Goal: Information Seeking & Learning: Learn about a topic

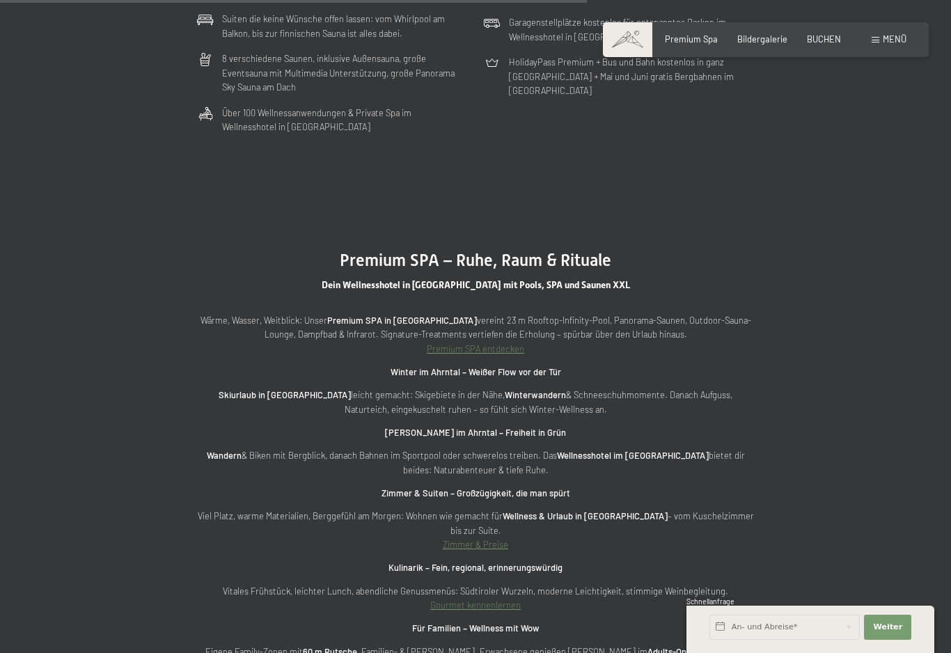
scroll to position [3800, 0]
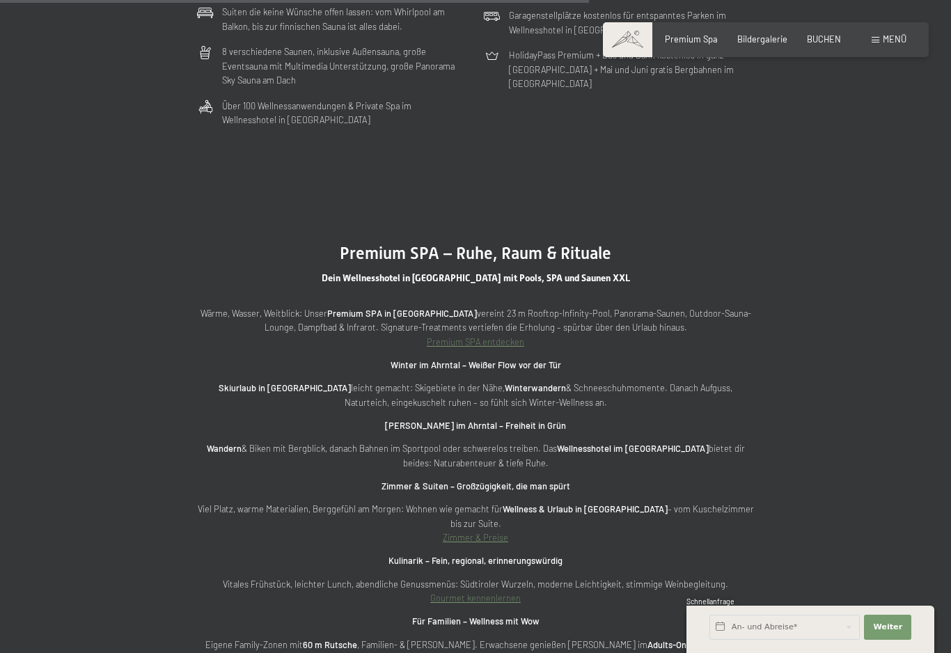
click at [239, 443] on strong "Wandern" at bounding box center [224, 448] width 35 height 11
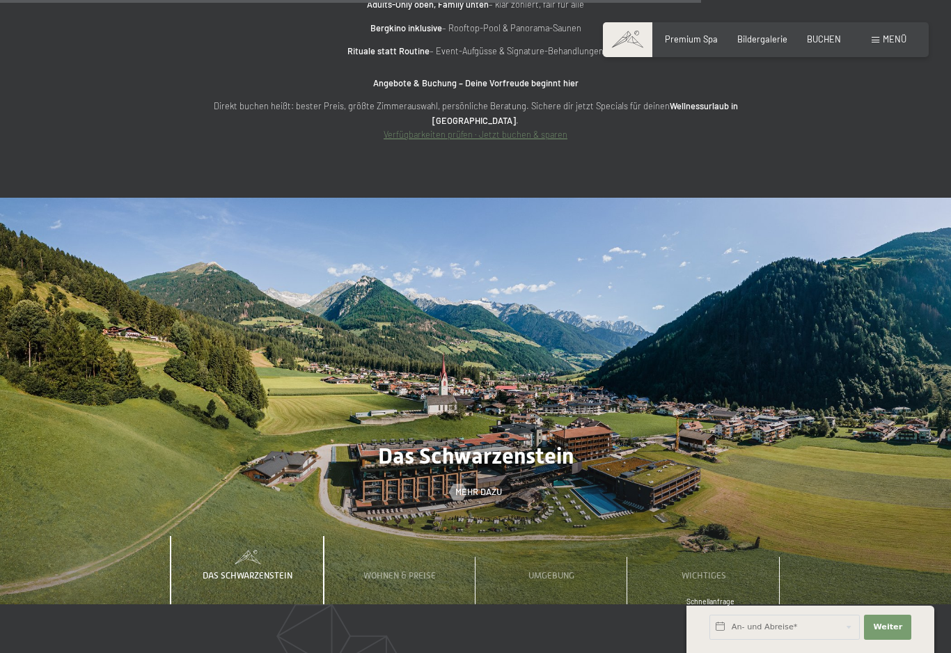
scroll to position [4548, 0]
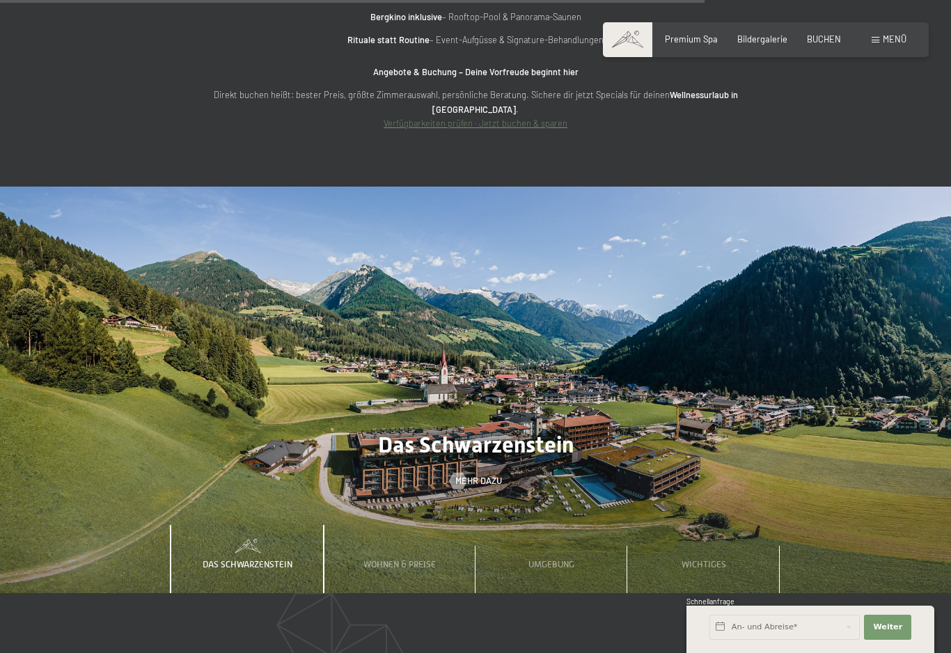
click at [557, 559] on span "Umgebung" at bounding box center [551, 564] width 46 height 10
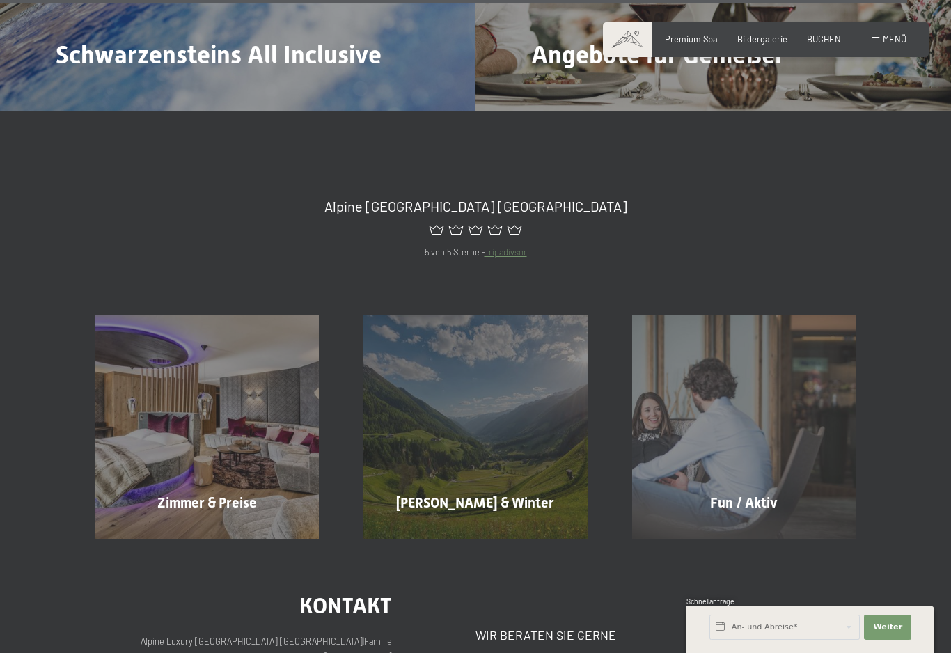
scroll to position [5962, 0]
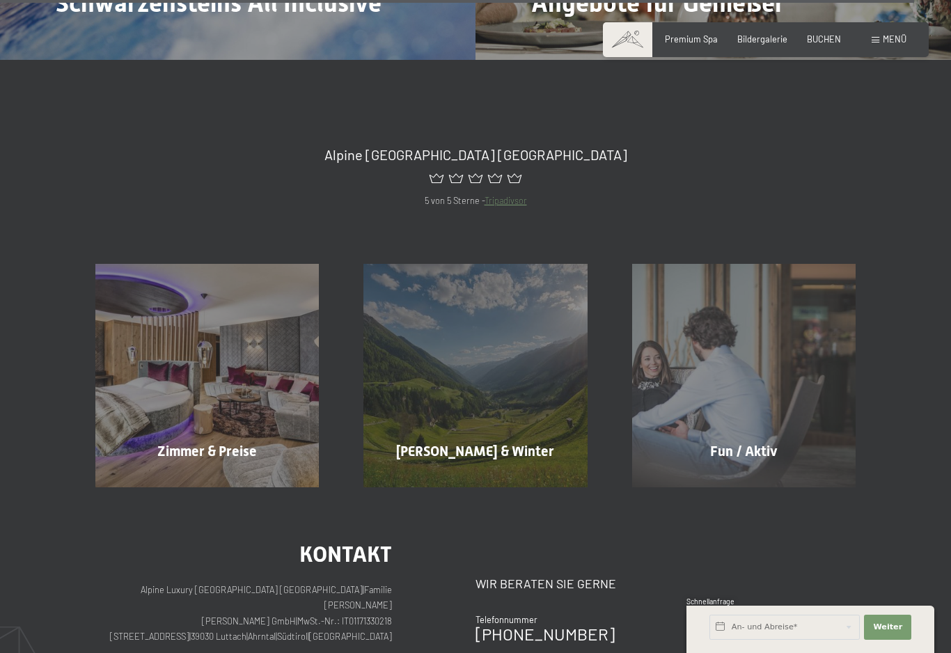
click at [507, 443] on span "Sommer & Winter" at bounding box center [475, 451] width 158 height 17
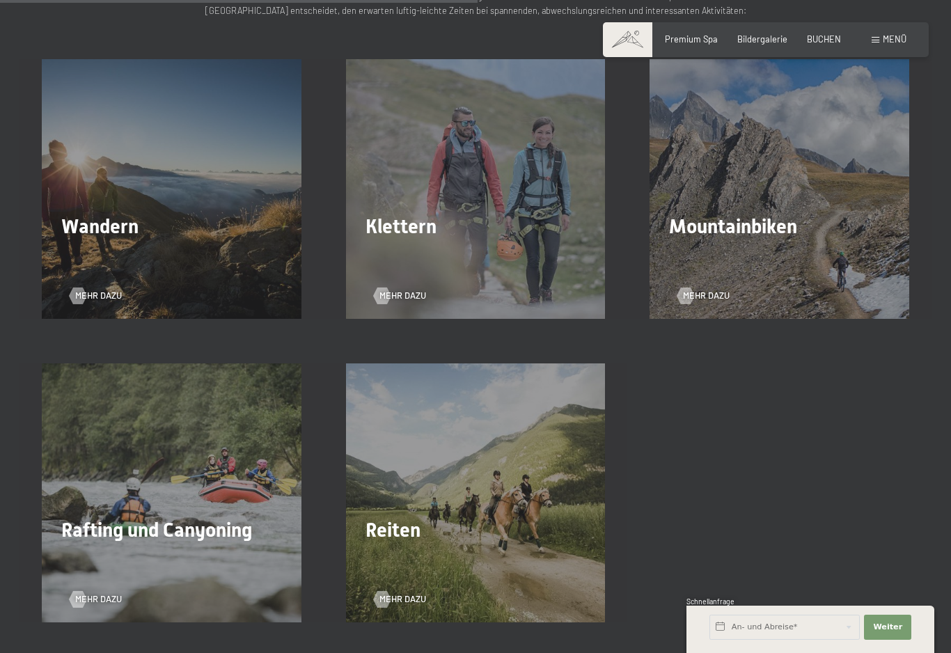
scroll to position [1987, 0]
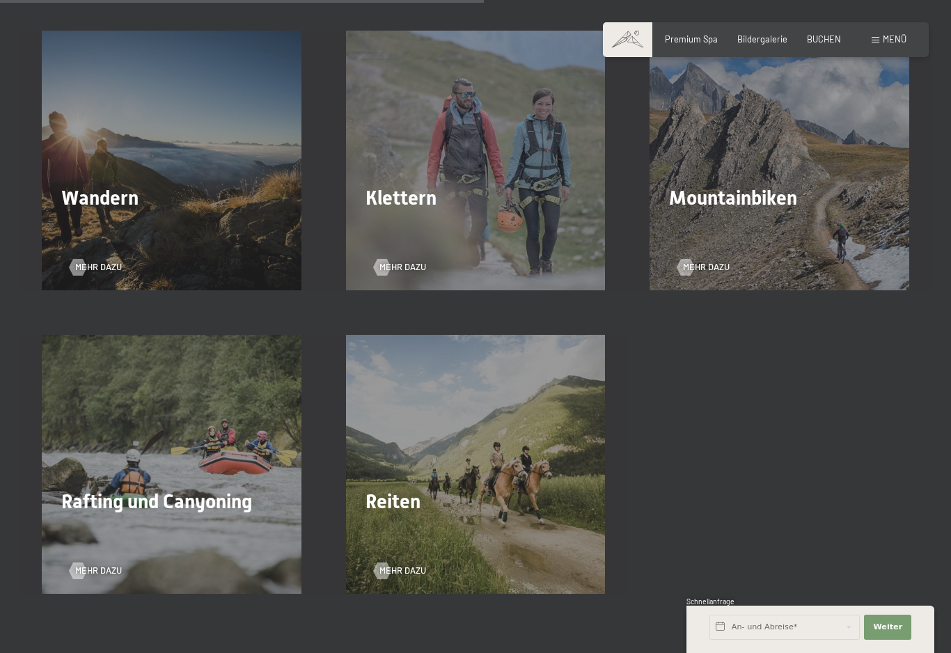
click at [141, 199] on div "Wandern Mehr dazu" at bounding box center [171, 161] width 304 height 260
click at [136, 101] on div "Wandern Mehr dazu" at bounding box center [171, 161] width 304 height 260
click at [194, 186] on h2 "Wandern" at bounding box center [171, 198] width 221 height 24
click at [96, 261] on span "Mehr dazu" at bounding box center [98, 267] width 47 height 13
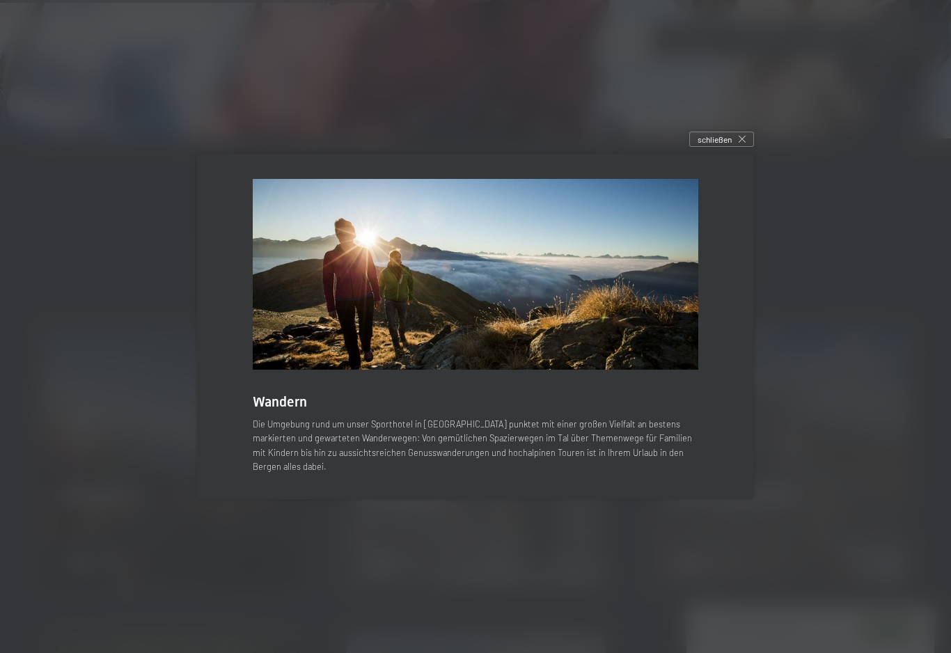
scroll to position [1689, 0]
click at [748, 147] on div "schließen" at bounding box center [721, 139] width 65 height 15
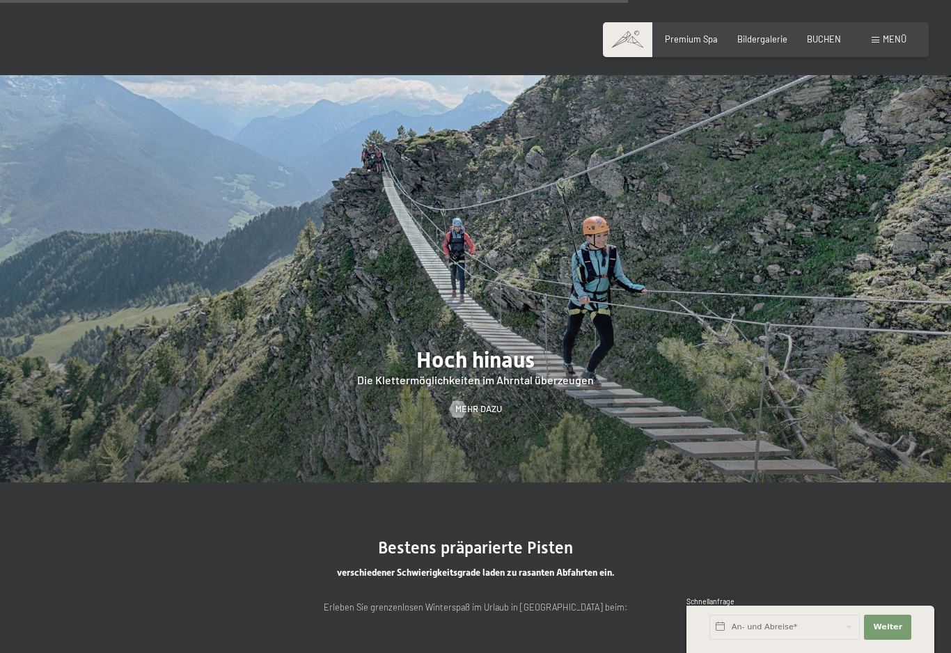
scroll to position [2646, 0]
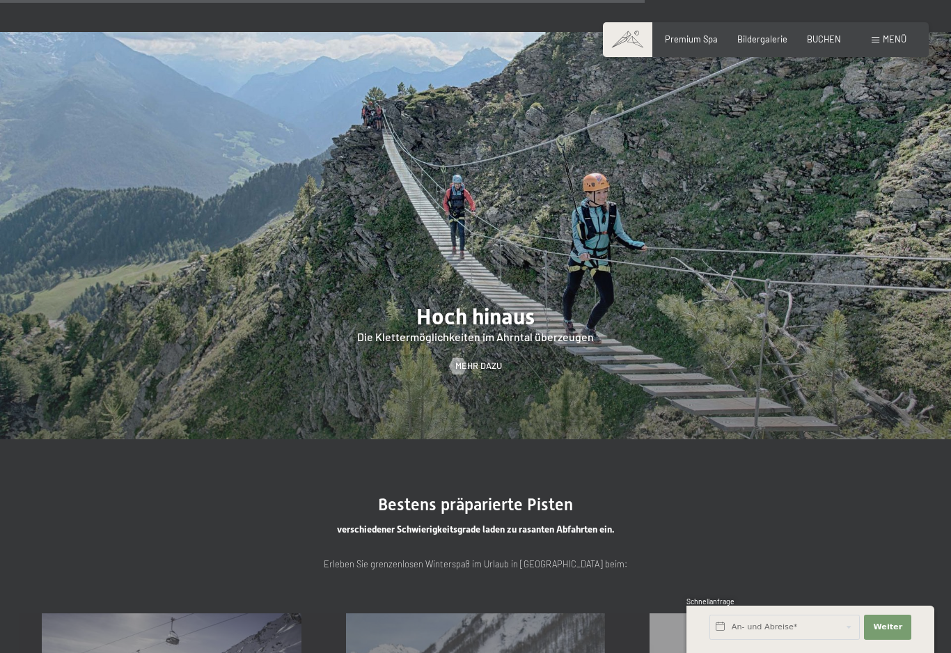
click at [482, 360] on span "Mehr dazu" at bounding box center [478, 366] width 47 height 13
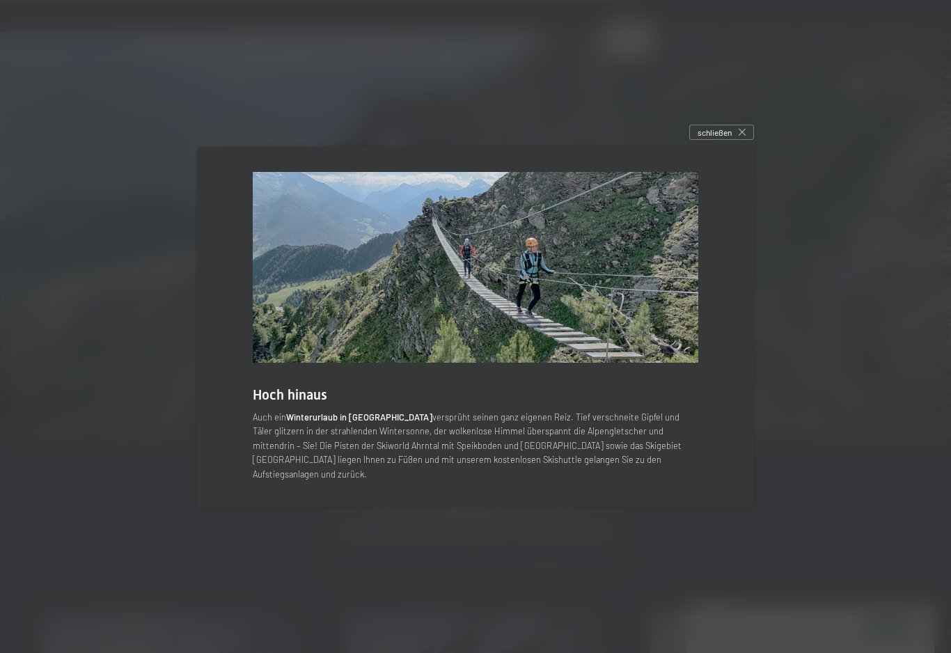
click at [752, 140] on div "schließen" at bounding box center [721, 132] width 65 height 15
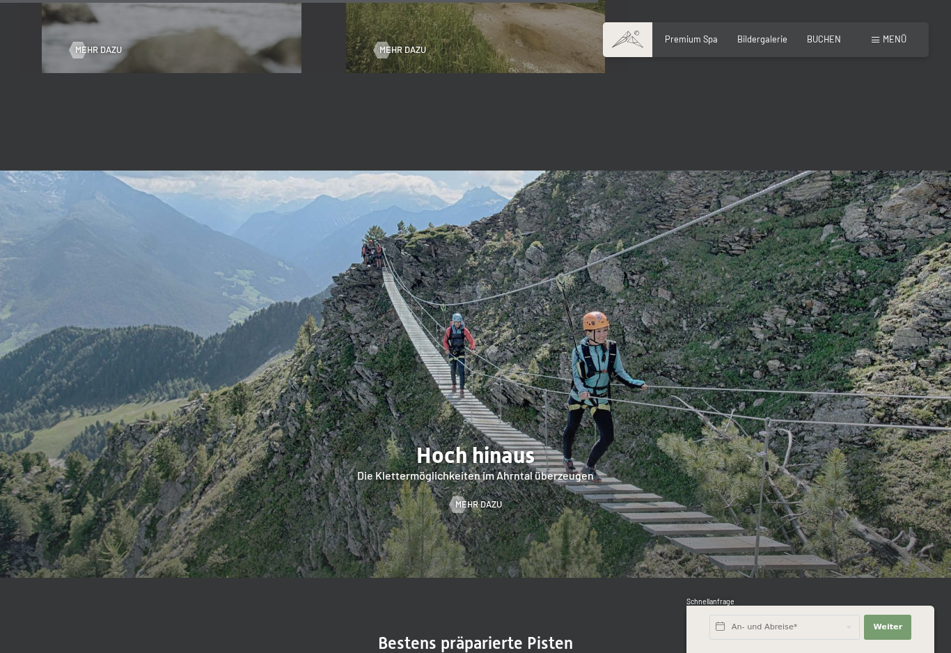
scroll to position [2507, 0]
